Goal: Task Accomplishment & Management: Manage account settings

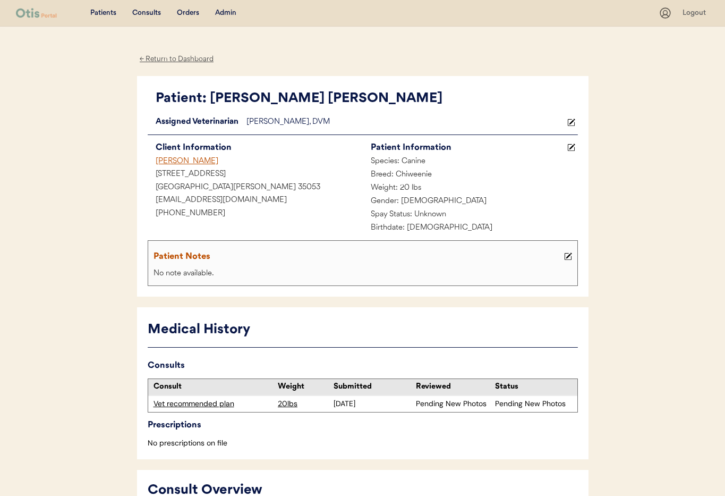
click at [166, 59] on div "← Return to Dashboard" at bounding box center [177, 59] width 80 height 12
drag, startPoint x: 226, startPoint y: 10, endPoint x: 226, endPoint y: 19, distance: 9.0
click at [226, 10] on div "Admin" at bounding box center [225, 13] width 21 height 11
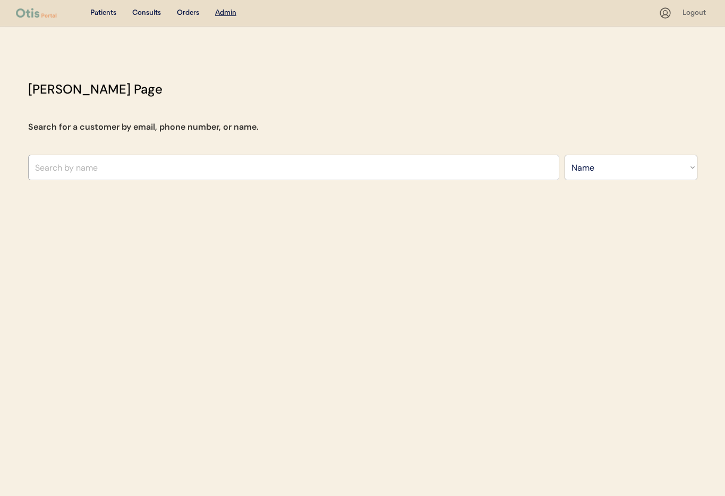
select select ""Name""
click at [160, 166] on input "text" at bounding box center [293, 167] width 531 height 25
type input "yolan"
type input "yolanda Feliciano"
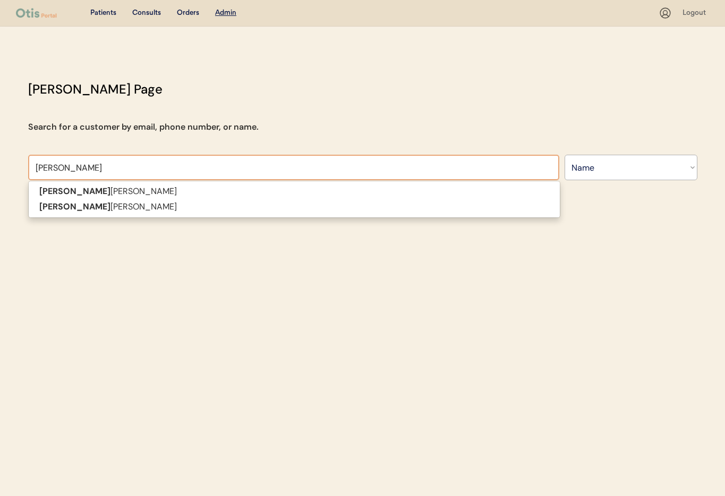
click at [71, 170] on input "yolanda" at bounding box center [293, 167] width 531 height 25
drag, startPoint x: 67, startPoint y: 168, endPoint x: 18, endPoint y: 163, distance: 49.7
click at [18, 163] on div "Otis Admin Page Search for a customer by email, phone number, or name. yolanda …" at bounding box center [363, 133] width 690 height 106
type input "yolanda"
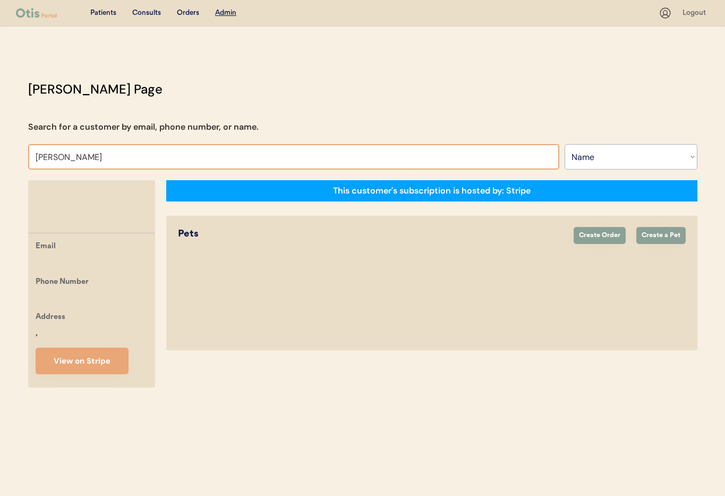
type input "Maria"
type input "Maria Elena Valle"
drag, startPoint x: 55, startPoint y: 157, endPoint x: 65, endPoint y: 168, distance: 15.4
click at [55, 158] on input "Maria Touss" at bounding box center [293, 156] width 531 height 25
type input "Marie Touss"
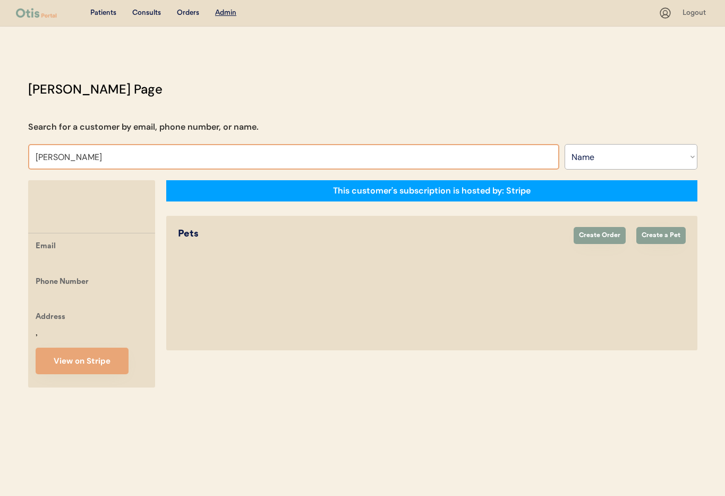
type input "Marie Toussaint"
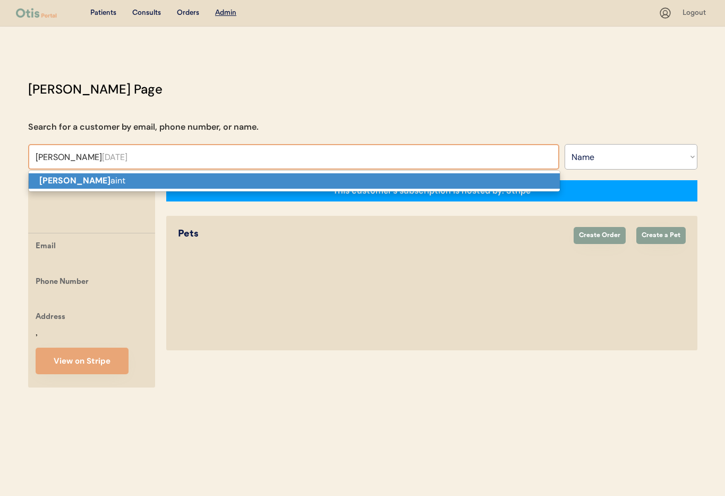
click at [104, 177] on p "Marie Touss aint" at bounding box center [294, 180] width 531 height 15
type input "Marie Toussaint"
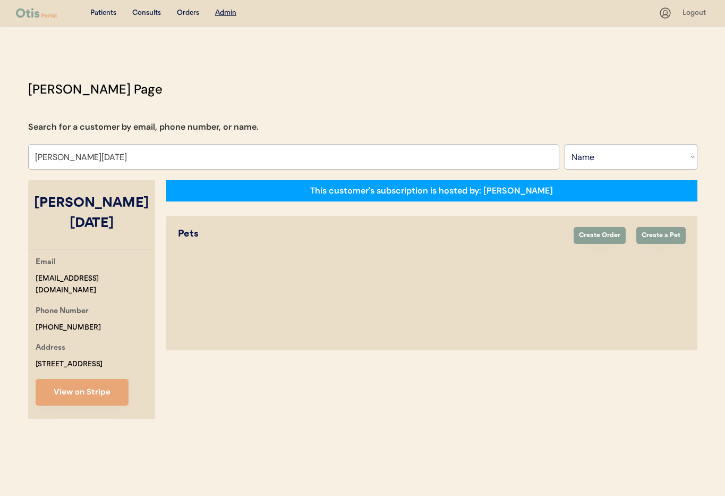
select select "true"
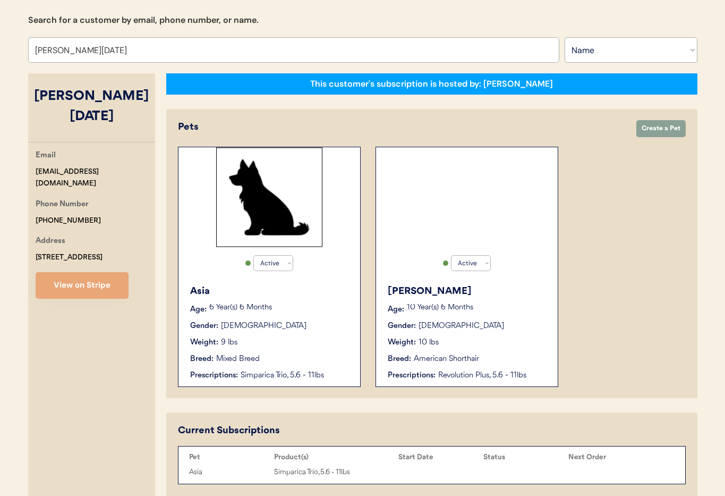
scroll to position [148, 0]
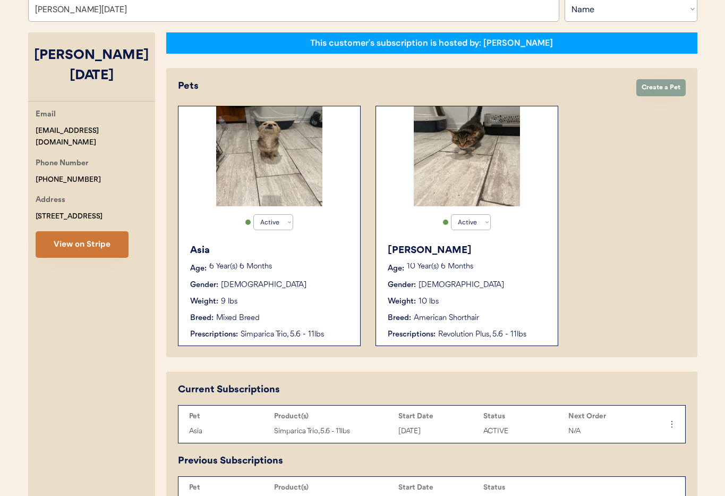
click at [61, 231] on button "View on Stripe" at bounding box center [82, 244] width 93 height 27
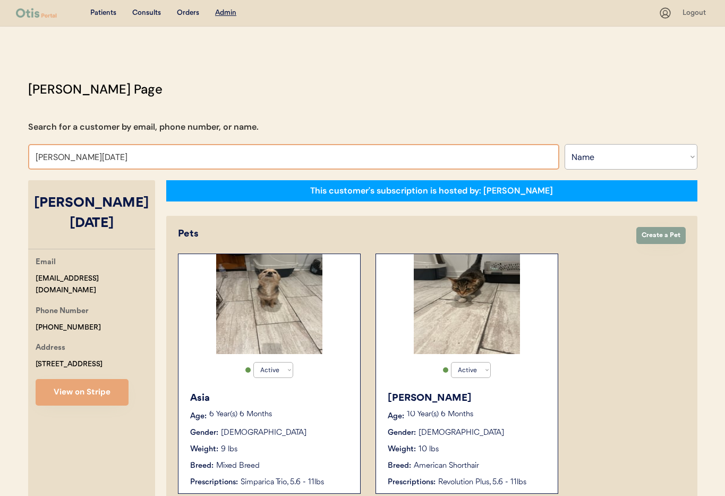
drag, startPoint x: 93, startPoint y: 156, endPoint x: 5, endPoint y: 149, distance: 89.0
type input "Dar"
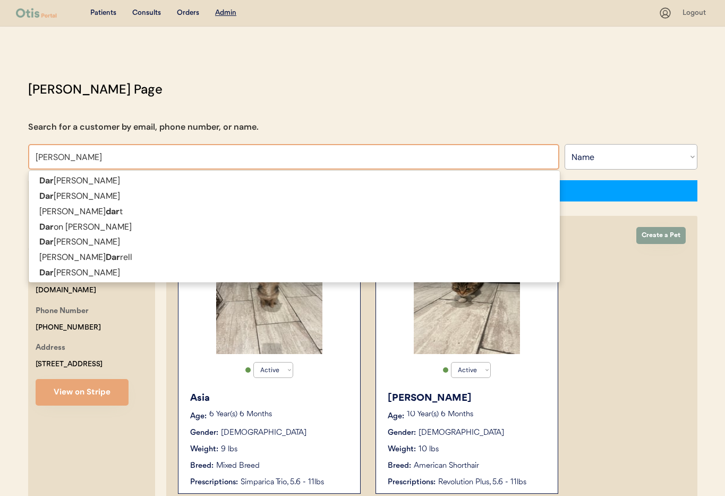
type input "Darcy Robin"
type input "[PERSON_NAME]"
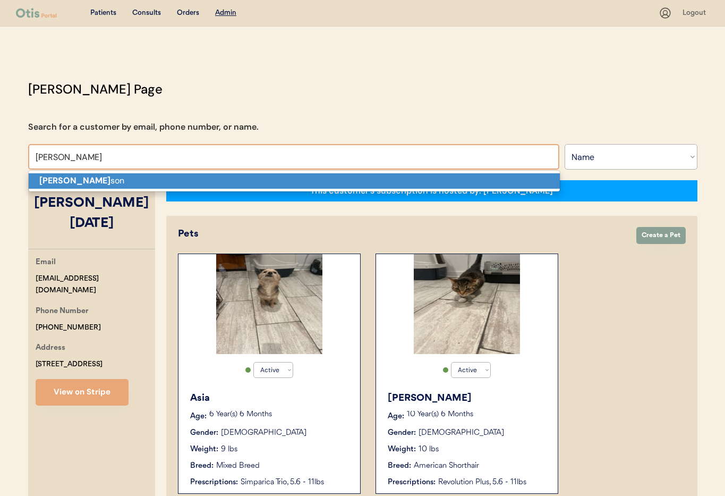
click at [53, 187] on p "Darcy Robin son" at bounding box center [294, 180] width 531 height 15
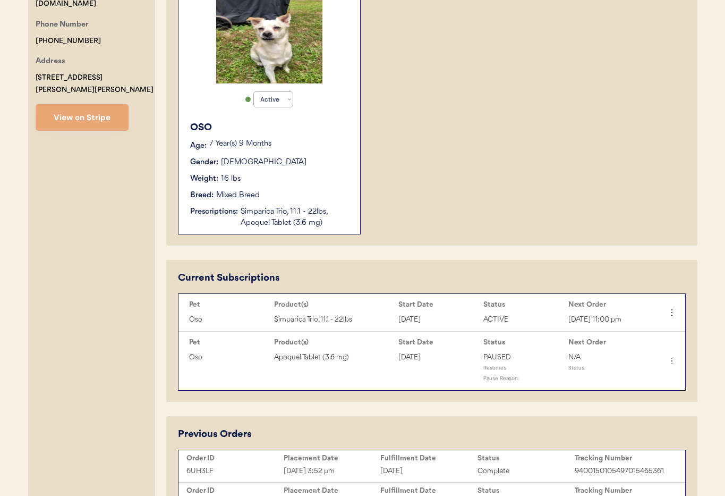
scroll to position [285, 0]
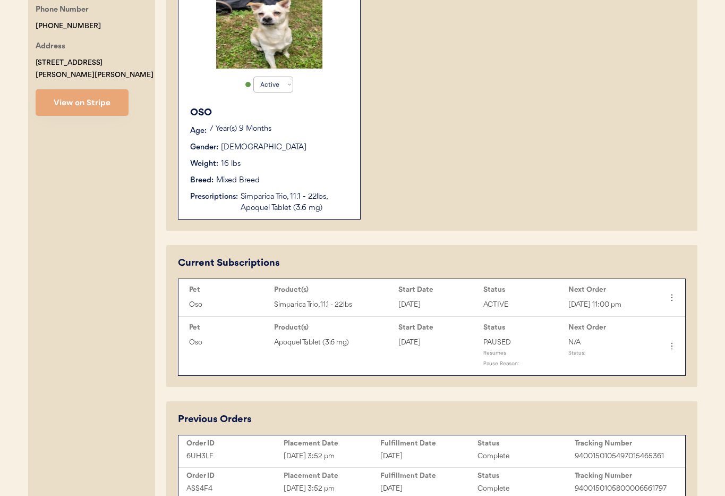
type input "[PERSON_NAME]"
click at [282, 164] on div "Weight: 16 lbs" at bounding box center [269, 163] width 159 height 11
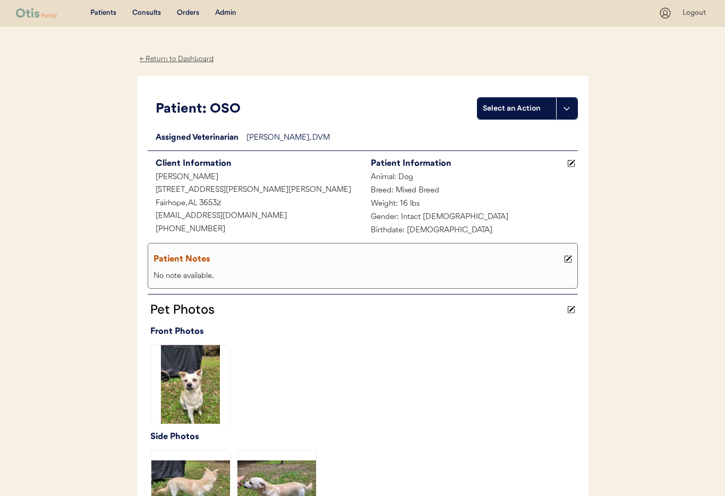
click at [159, 56] on div "← Return to Dashboard" at bounding box center [177, 59] width 80 height 12
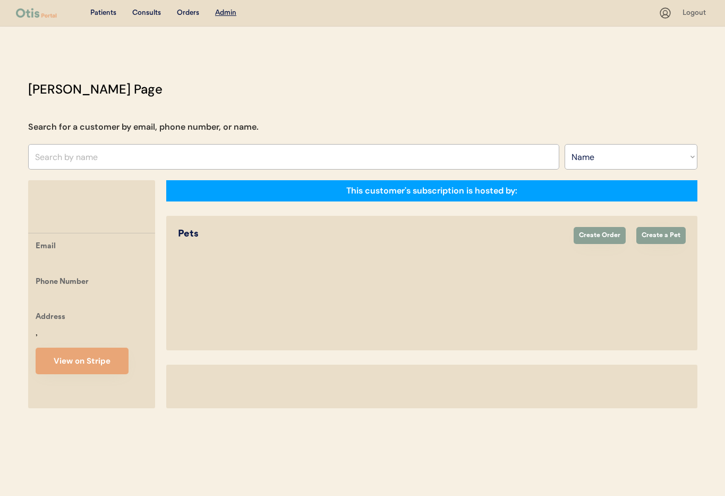
select select ""Name""
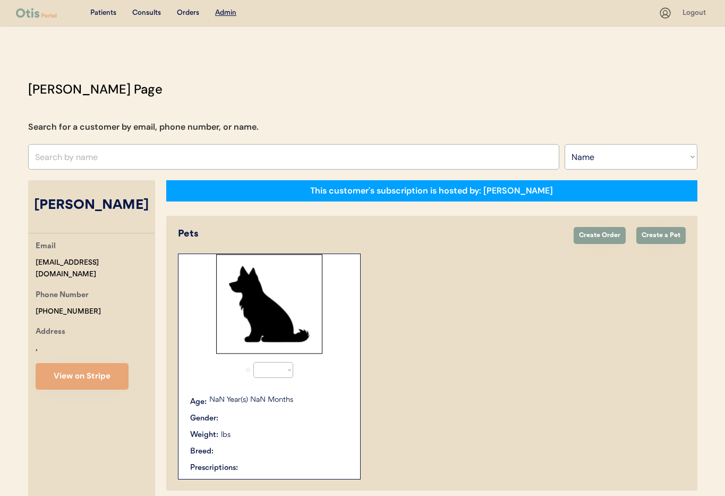
select select "true"
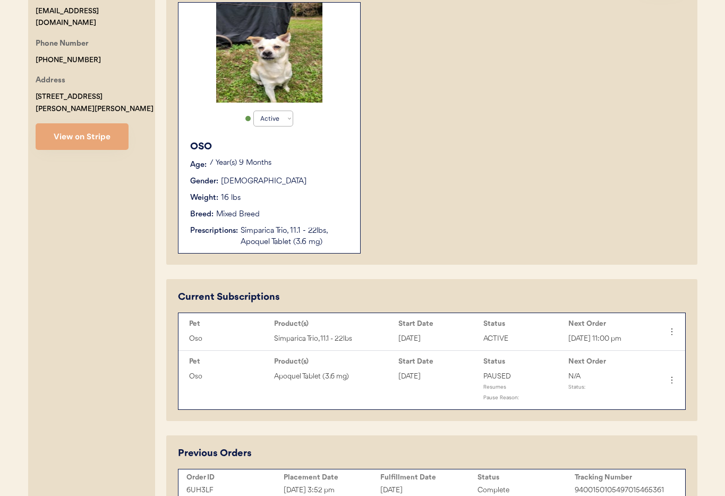
scroll to position [253, 0]
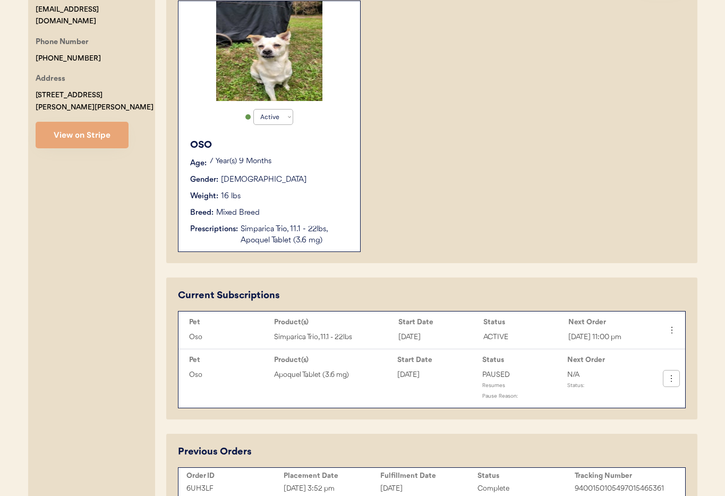
click at [670, 383] on icon at bounding box center [671, 378] width 11 height 11
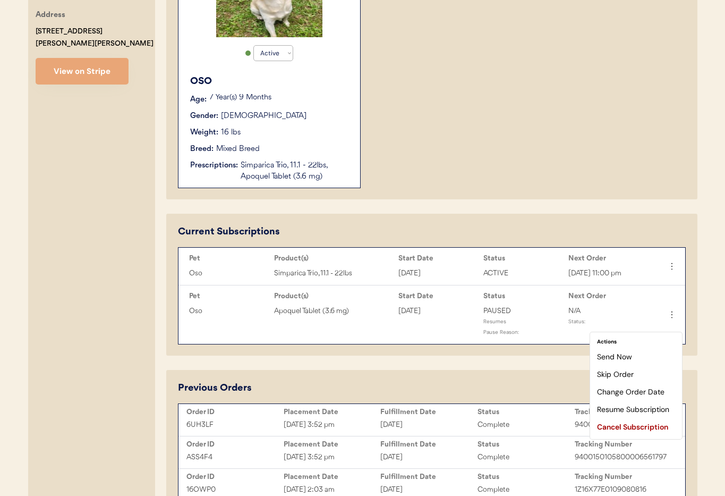
scroll to position [339, 0]
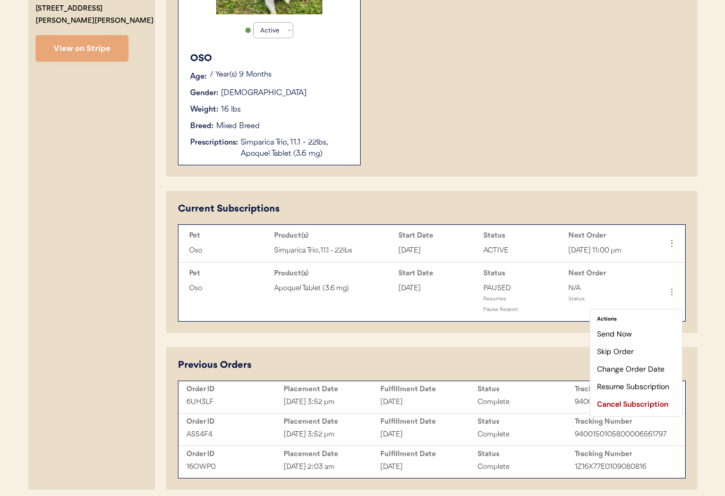
click at [543, 166] on div "Pets Create Order Create a Pet Active Active Inactive OSO Age: 7 Year(s) 9 Mont…" at bounding box center [431, 26] width 531 height 300
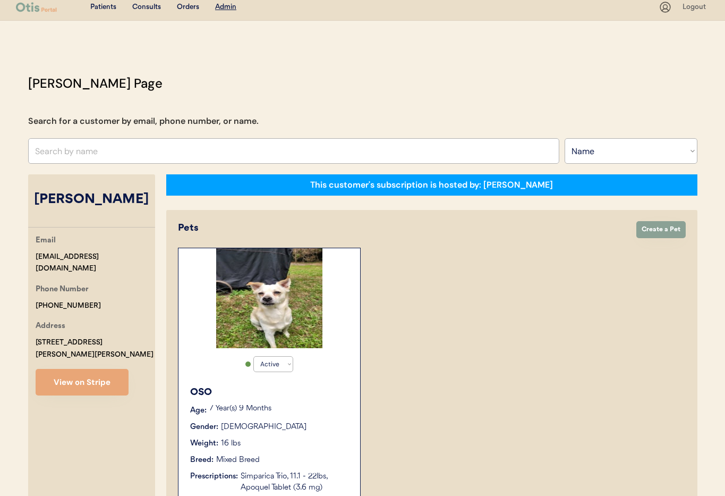
scroll to position [0, 0]
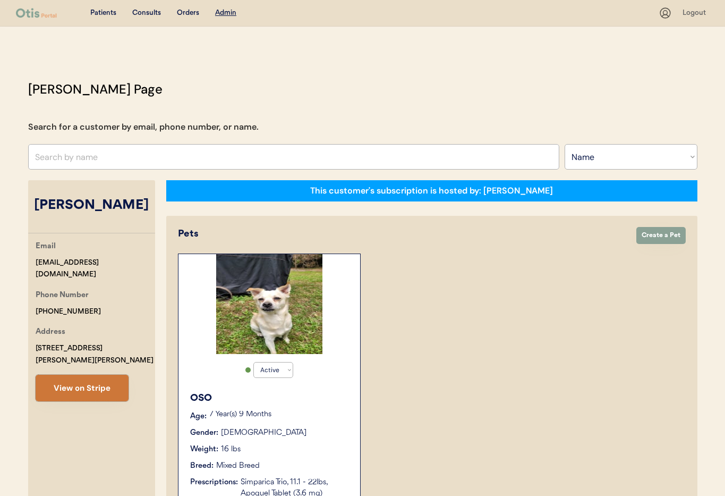
click at [92, 374] on button "View on Stripe" at bounding box center [82, 387] width 93 height 27
click at [330, 432] on div "Gender: Male" at bounding box center [269, 432] width 159 height 11
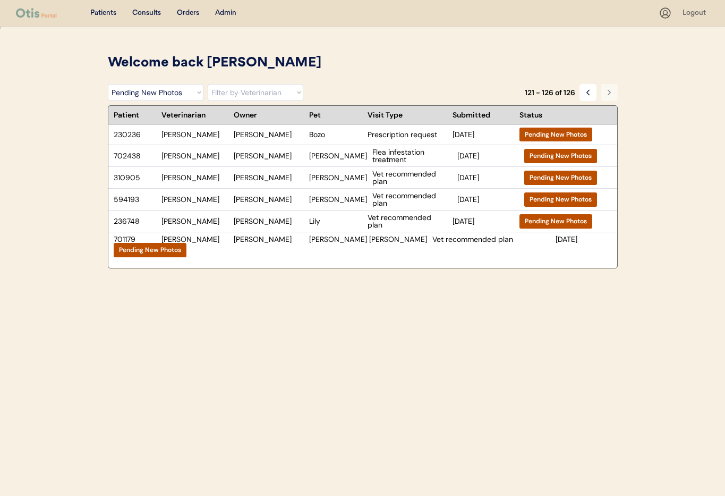
select select ""pending_new_photos""
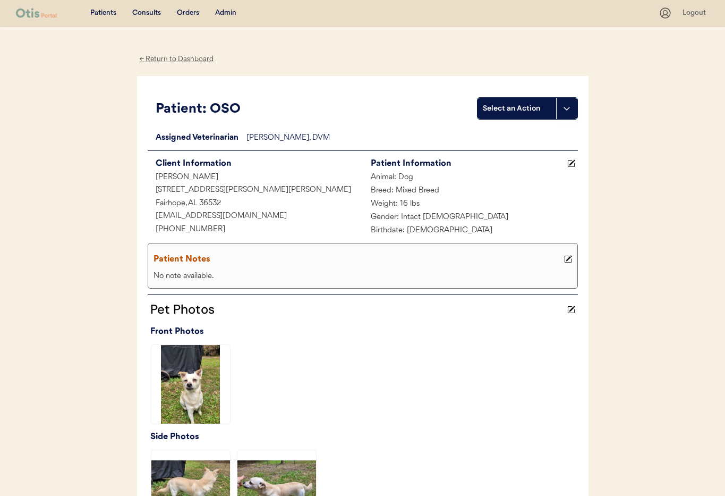
click at [569, 261] on icon at bounding box center [568, 259] width 8 height 8
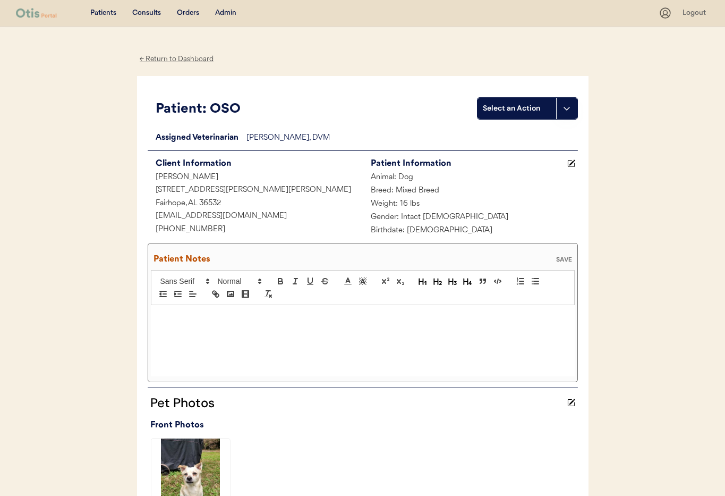
click at [186, 346] on div at bounding box center [363, 340] width 424 height 71
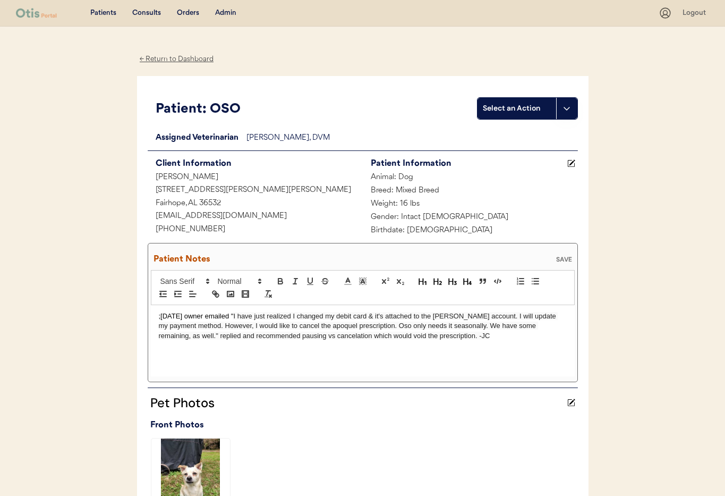
click at [561, 256] on div "SAVE" at bounding box center [563, 259] width 21 height 6
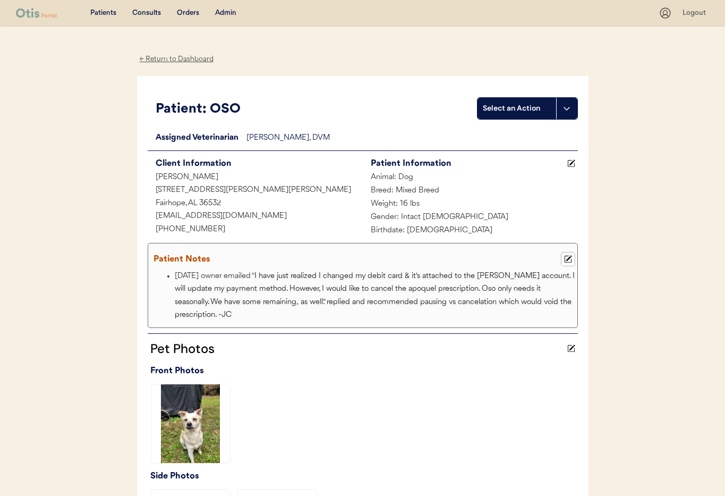
click at [569, 259] on icon at bounding box center [568, 259] width 8 height 8
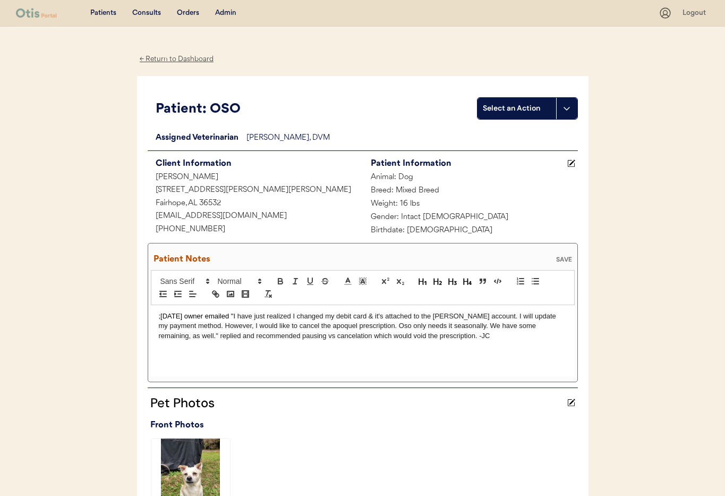
click at [463, 345] on div ";[DATE] owner emailed " I have just realized I changed my debit card & it's att…" at bounding box center [363, 340] width 424 height 71
click at [159, 318] on p ";[DATE] owner emailed " I have just realized I changed my debit card & it's att…" at bounding box center [363, 325] width 408 height 29
click at [391, 315] on span "Pausing would be great! Thank you"" at bounding box center [336, 316] width 110 height 8
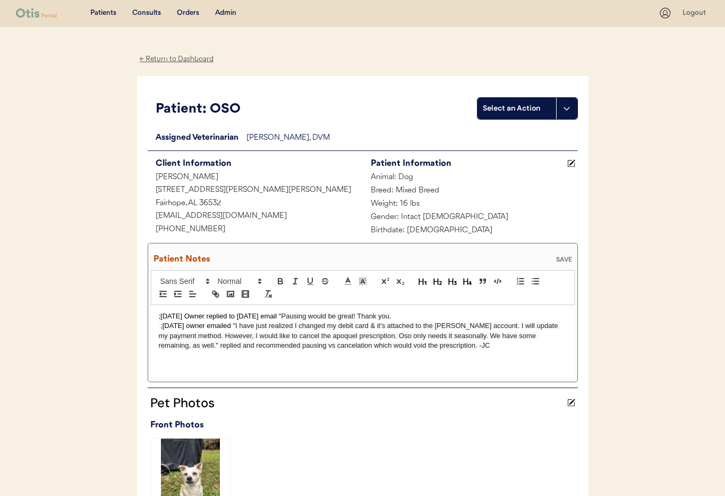
click at [408, 315] on p ";[DATE] Owner replied to [DATE] email " Pausing would be great! Thank you." at bounding box center [363, 316] width 408 height 10
click at [560, 260] on div "SAVE" at bounding box center [563, 259] width 21 height 6
